Goal: Task Accomplishment & Management: Manage account settings

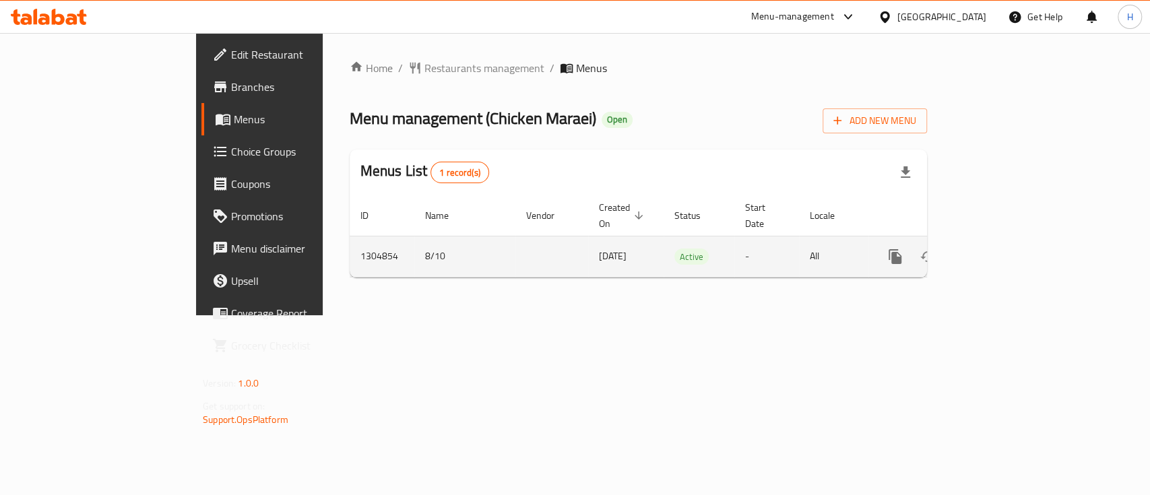
click at [998, 251] on icon "enhanced table" at bounding box center [992, 257] width 12 height 12
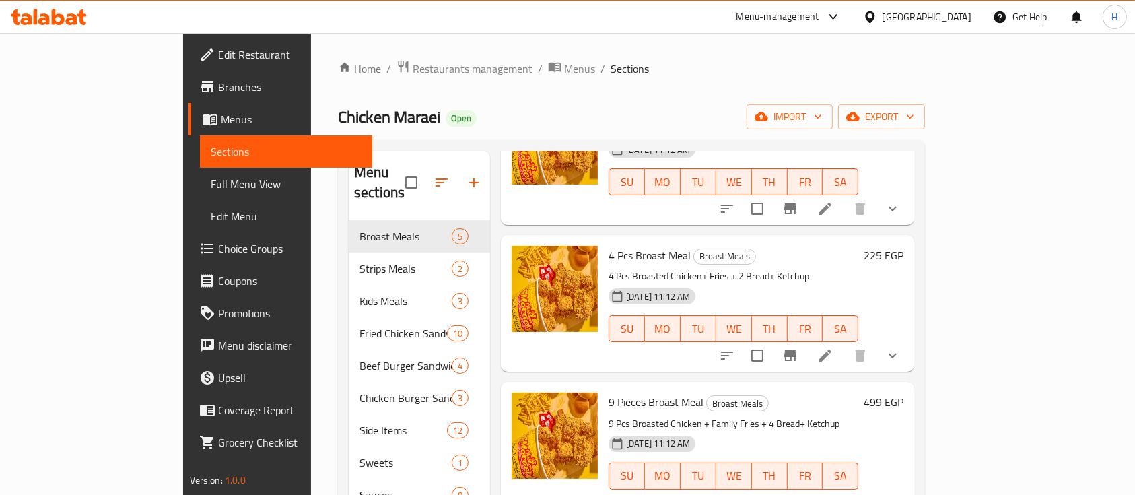
scroll to position [179, 0]
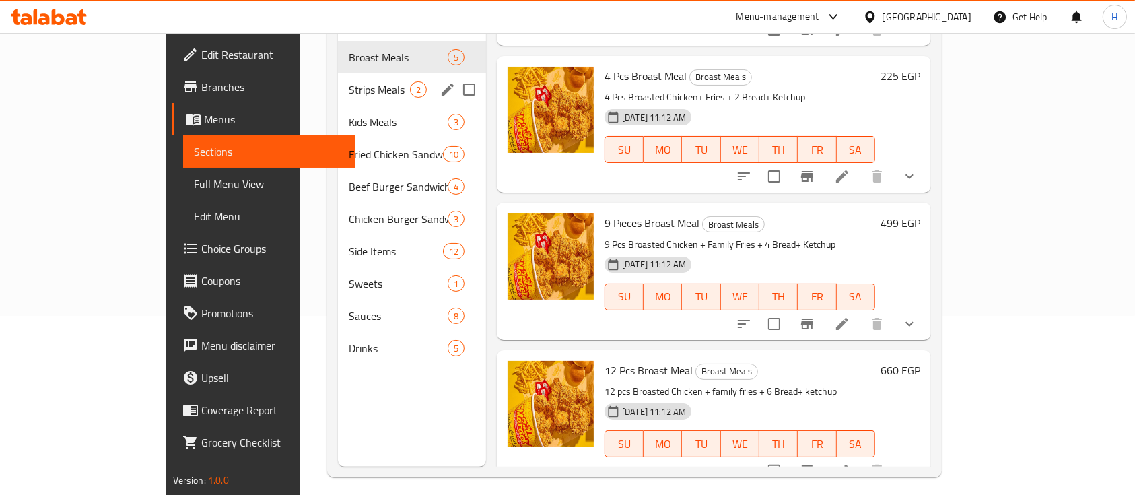
click at [338, 73] on div "Strips Meals 2" at bounding box center [412, 89] width 148 height 32
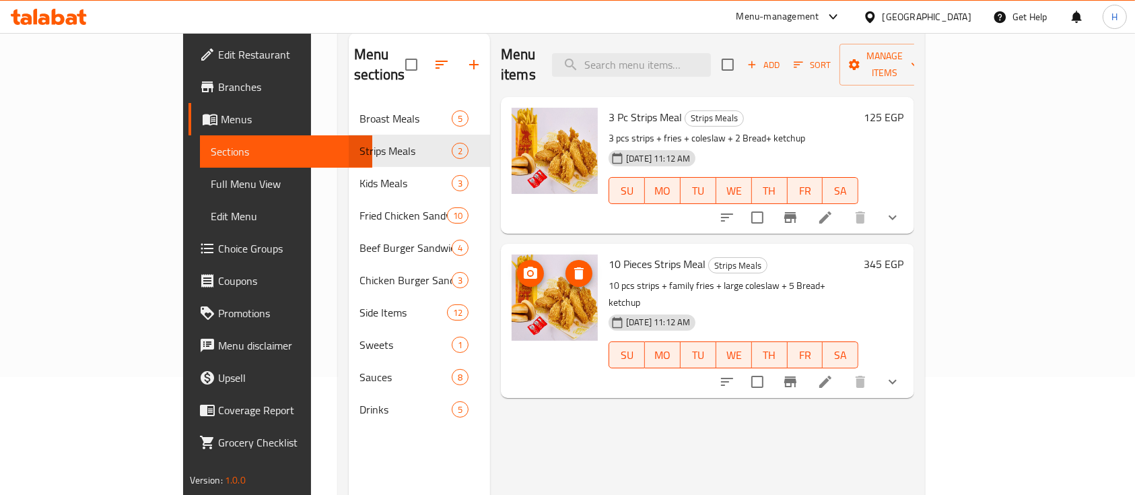
scroll to position [90, 0]
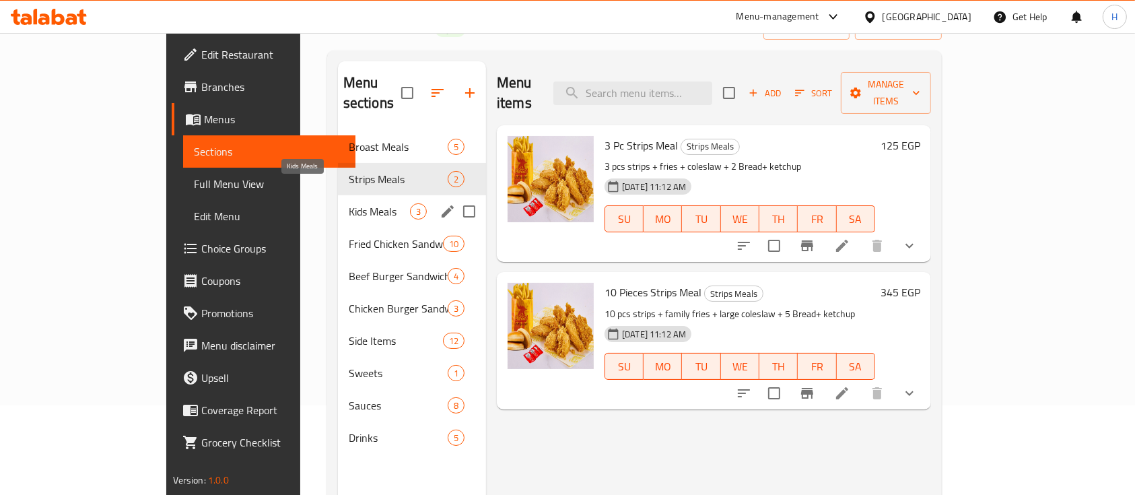
click at [349, 203] on span "Kids Meals" at bounding box center [379, 211] width 61 height 16
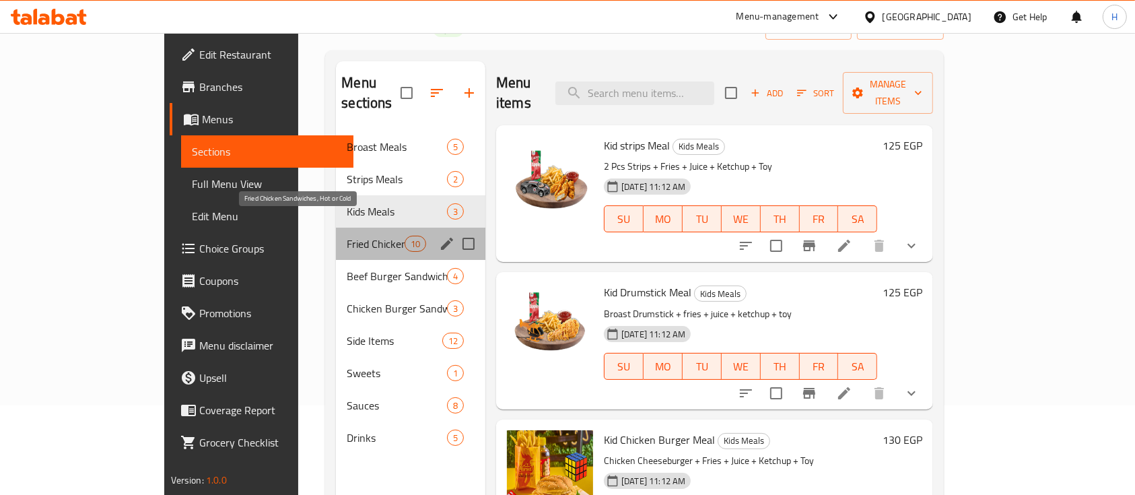
click at [347, 236] on span "Fried Chicken Sandwiches, Hot or Cold" at bounding box center [375, 244] width 57 height 16
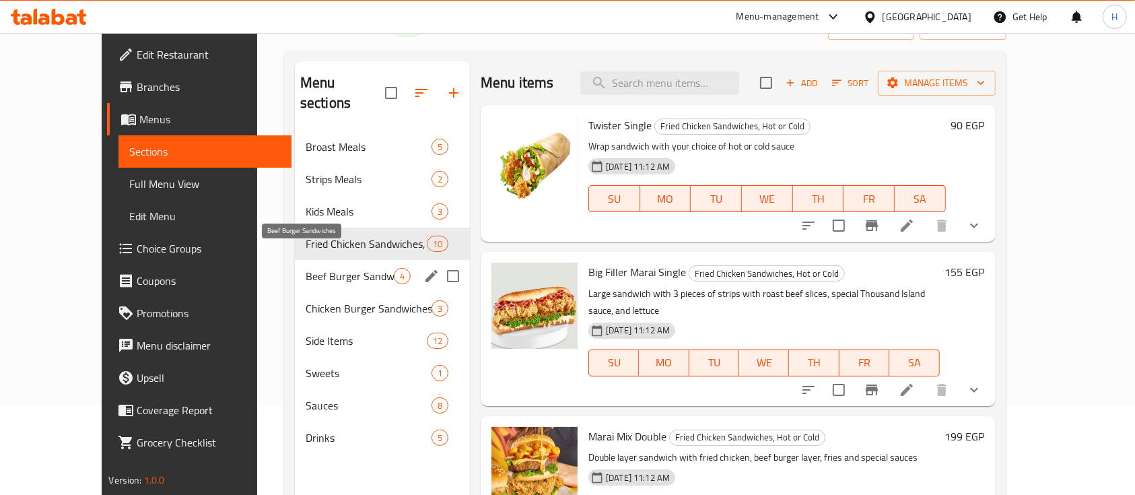
click at [332, 268] on span "Beef Burger Sandwiches" at bounding box center [350, 276] width 88 height 16
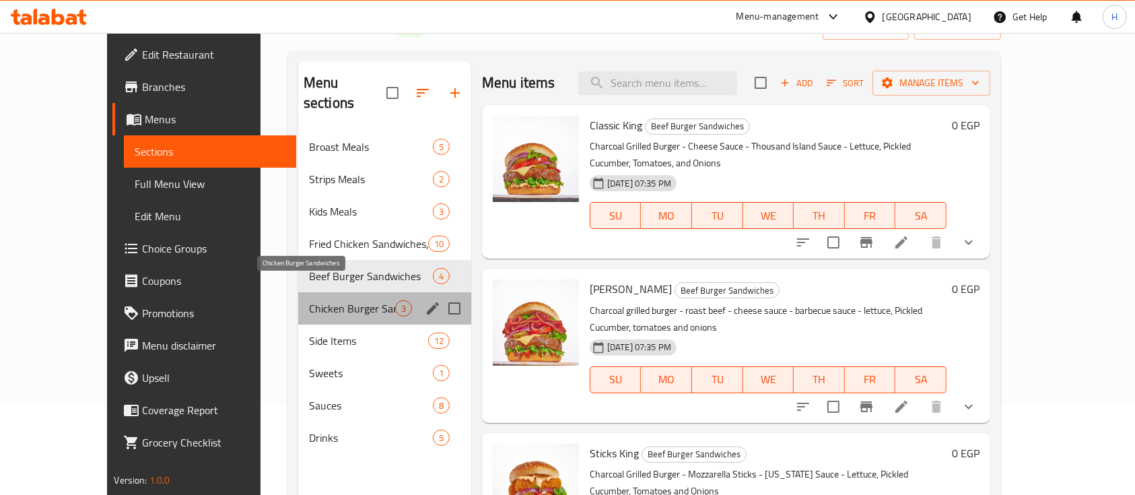
click at [331, 300] on span "Chicken Burger Sandwiches" at bounding box center [352, 308] width 86 height 16
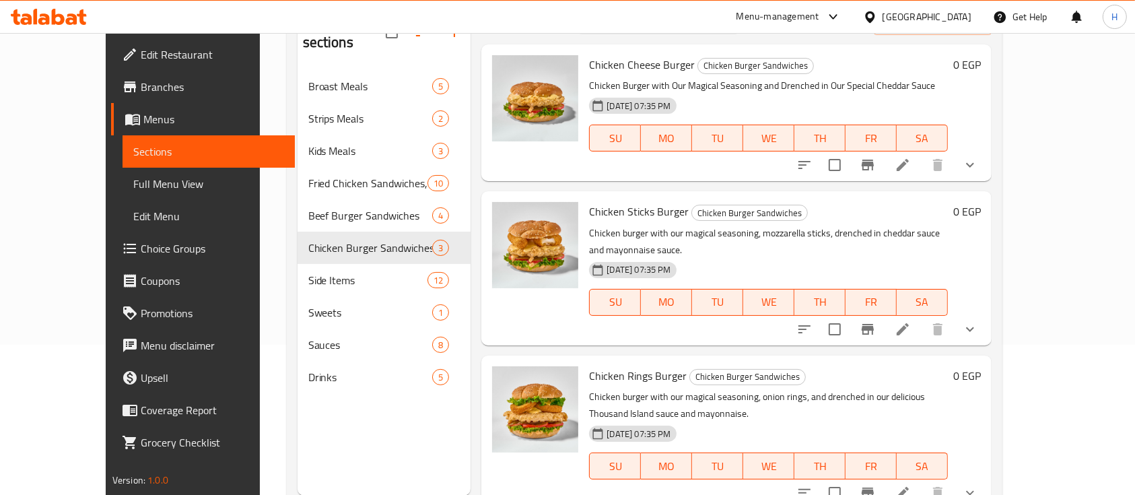
scroll to position [189, 0]
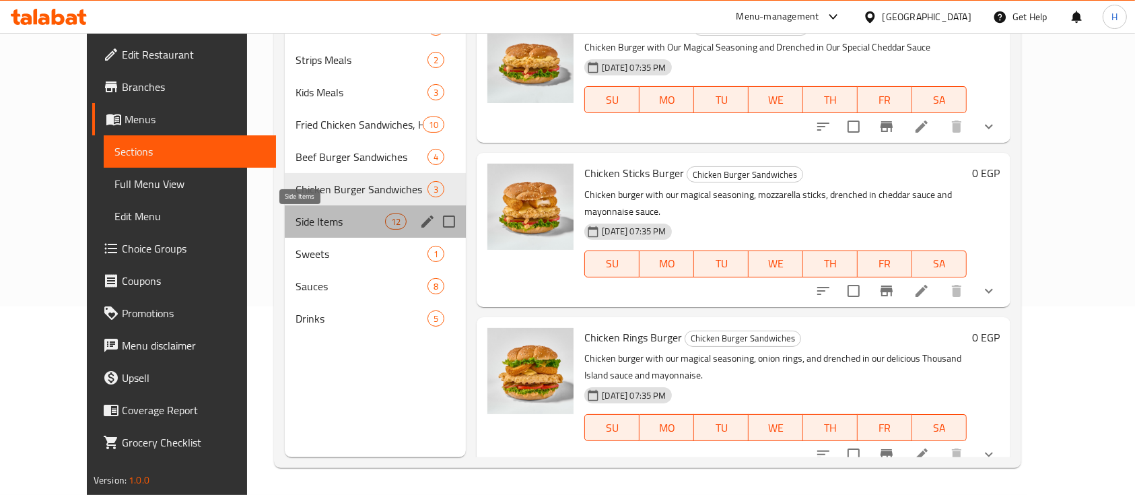
click at [296, 223] on span "Side Items" at bounding box center [341, 221] width 90 height 16
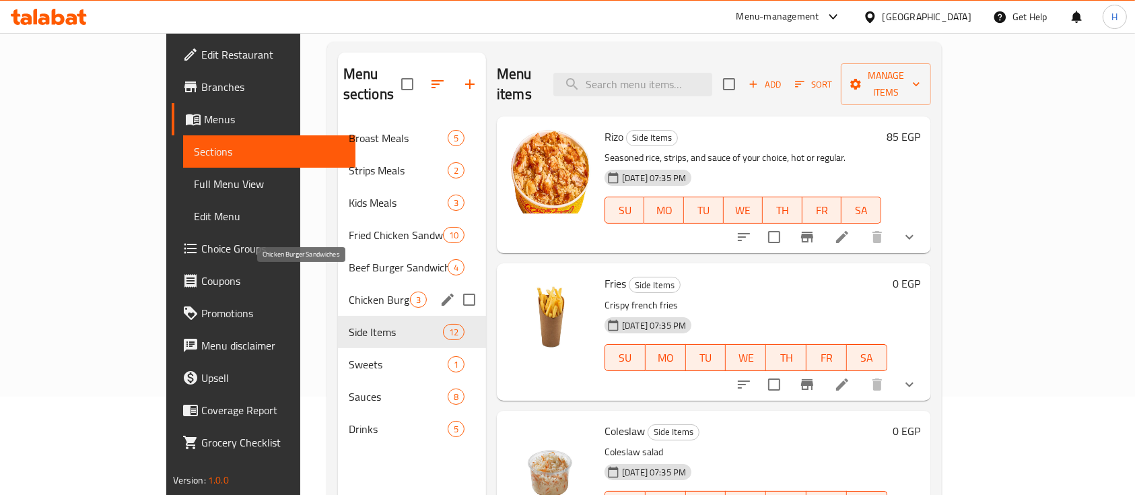
click at [349, 292] on span "Chicken Burger Sandwiches" at bounding box center [379, 300] width 61 height 16
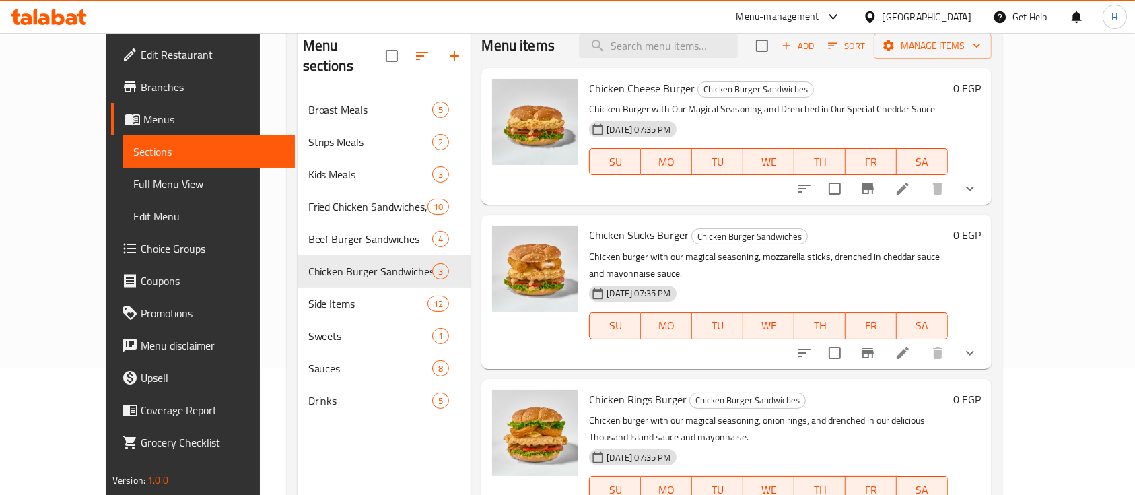
scroll to position [98, 0]
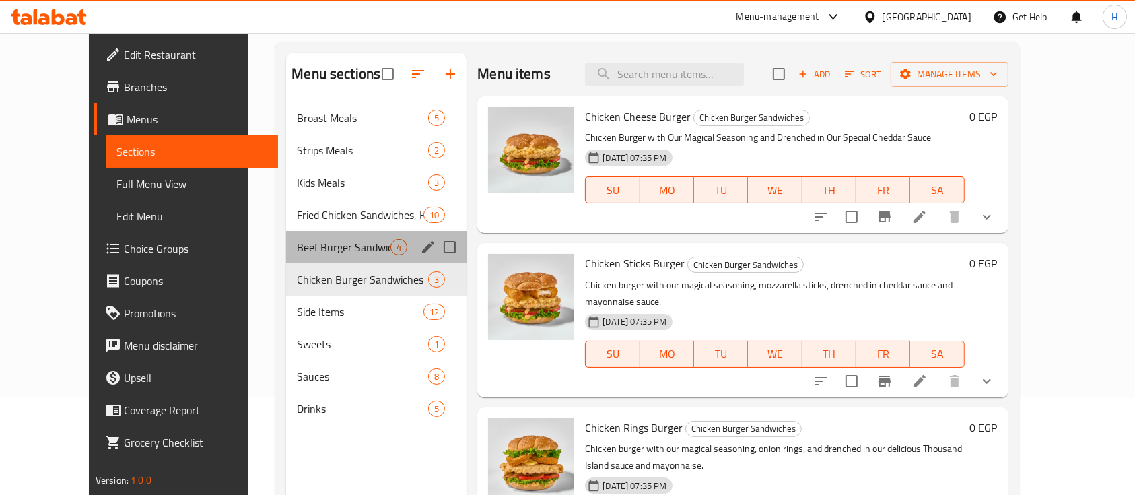
click at [294, 236] on div "Beef Burger Sandwiches 4" at bounding box center [376, 247] width 180 height 32
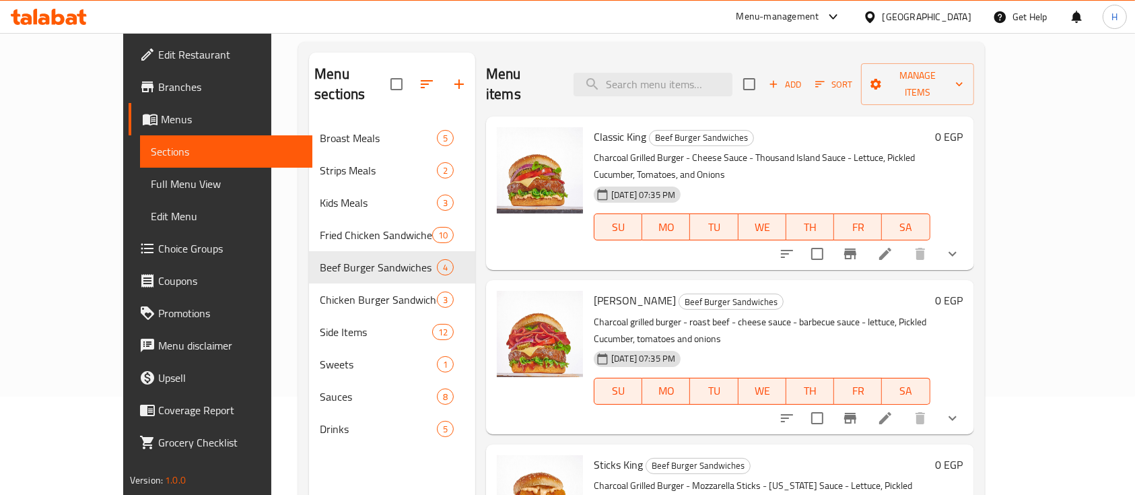
scroll to position [127, 0]
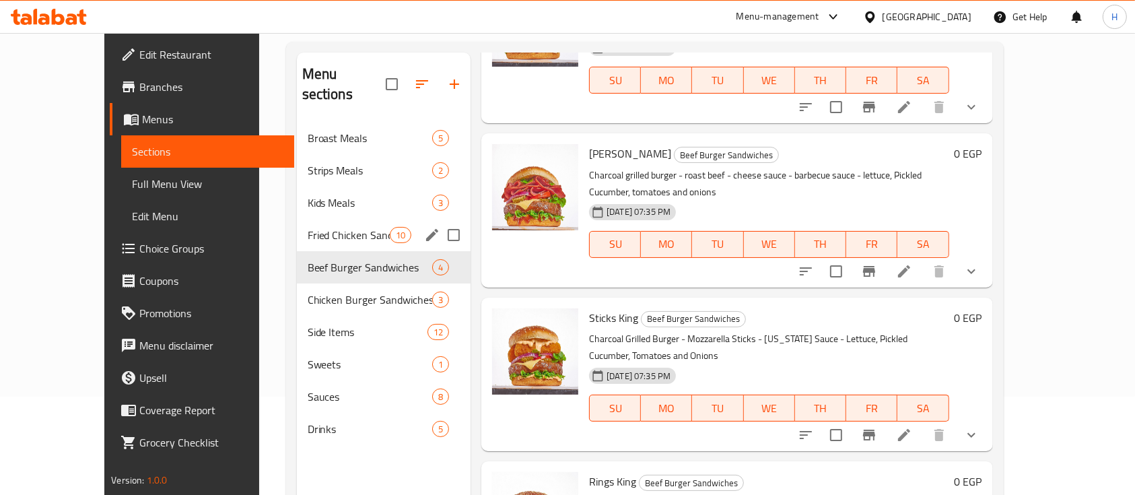
click at [308, 227] on span "Fried Chicken Sandwiches, Hot or Cold" at bounding box center [349, 235] width 82 height 16
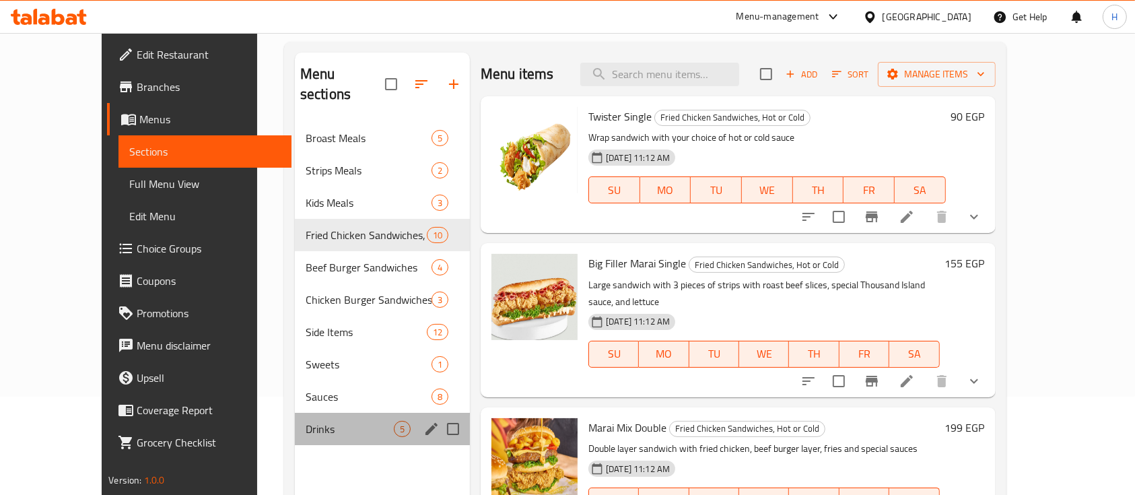
click at [304, 423] on div "Drinks 5" at bounding box center [382, 429] width 175 height 32
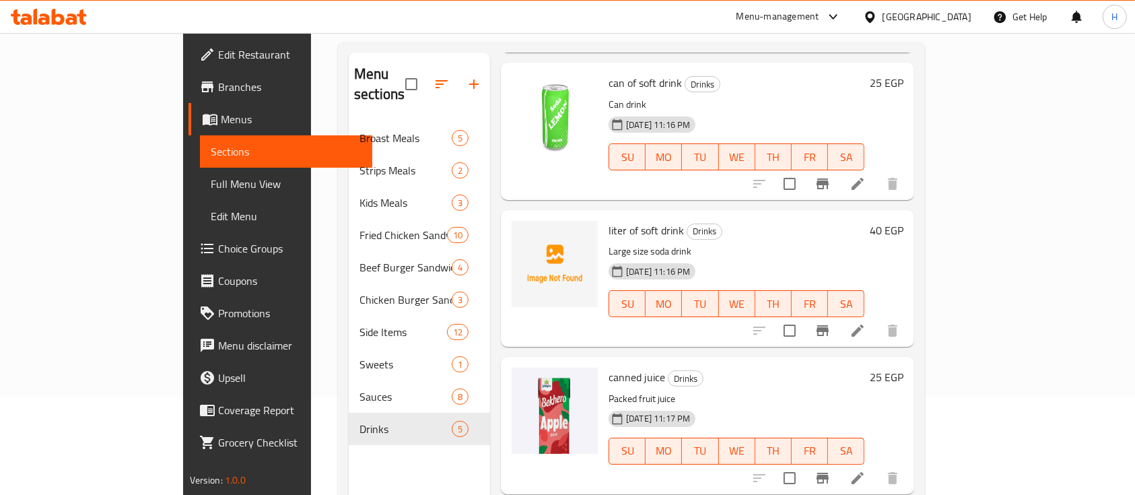
scroll to position [274, 0]
